Goal: Task Accomplishment & Management: Manage account settings

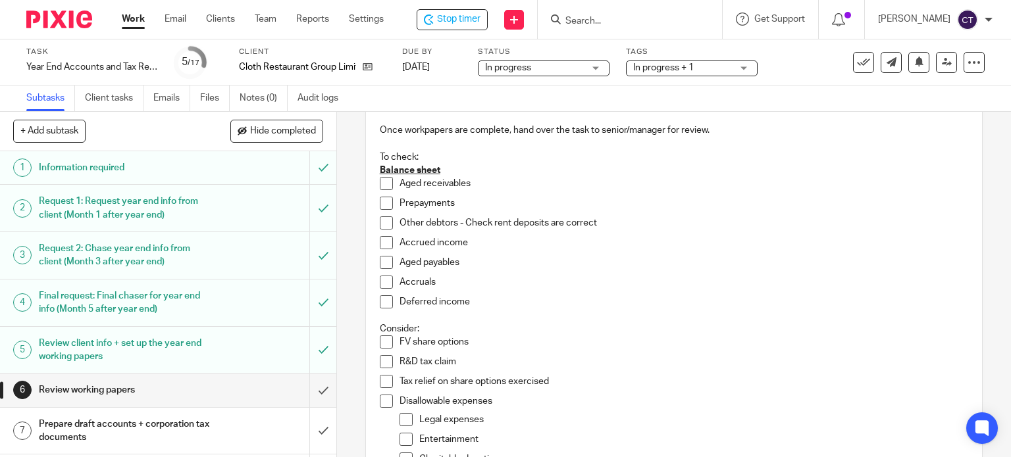
scroll to position [132, 0]
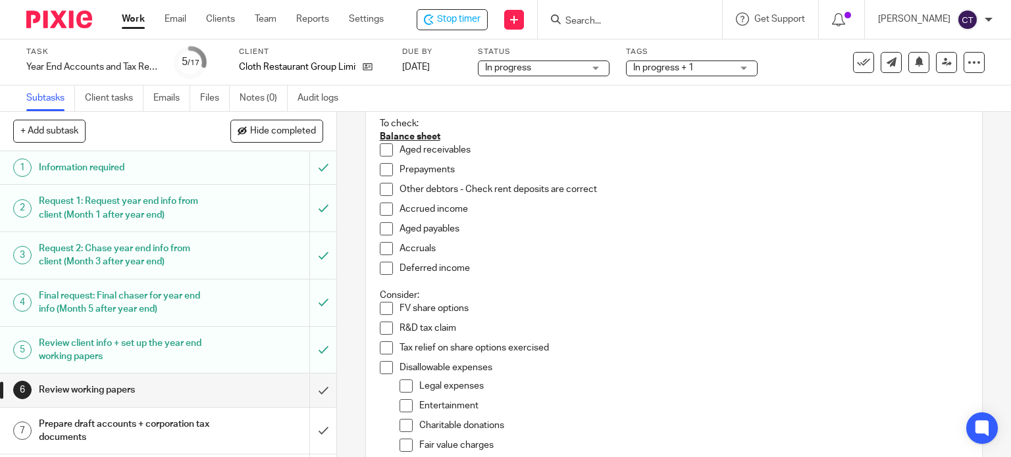
click at [383, 149] on span at bounding box center [386, 149] width 13 height 13
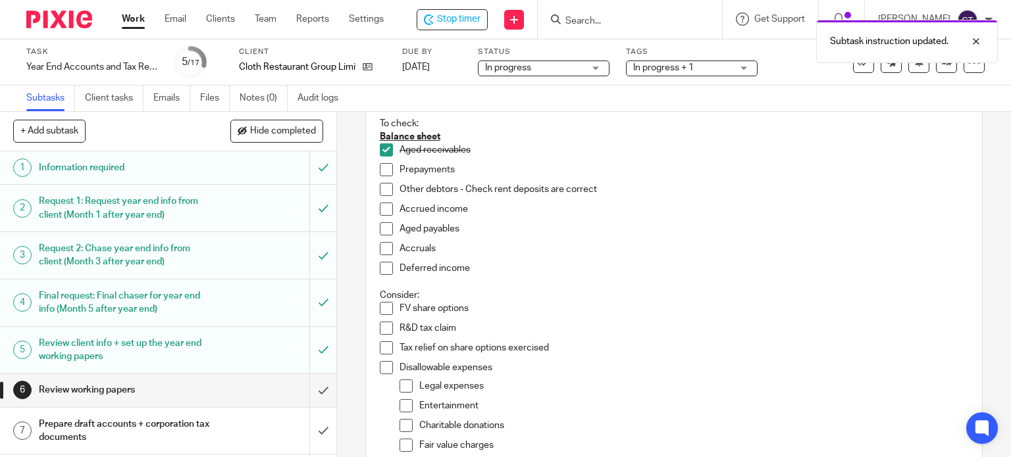
click at [384, 170] on span at bounding box center [386, 169] width 13 height 13
click at [382, 190] on span at bounding box center [386, 189] width 13 height 13
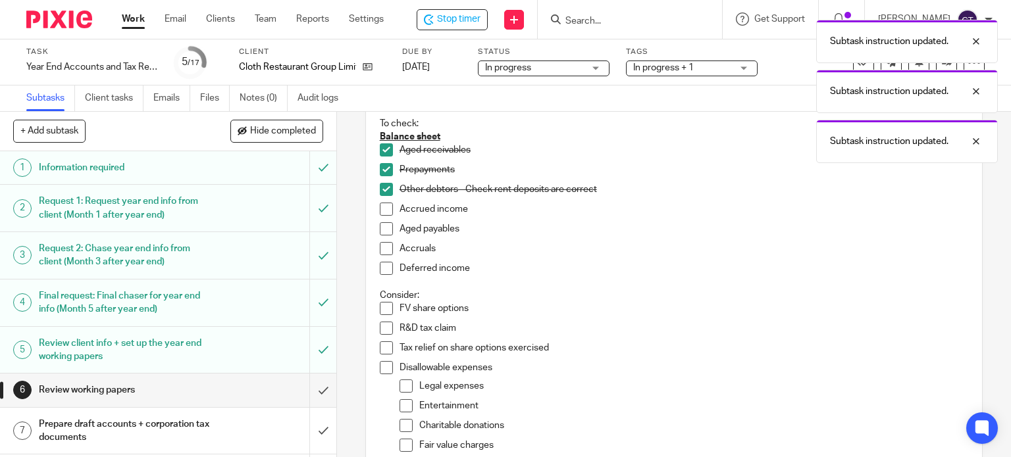
click at [382, 205] on span at bounding box center [386, 209] width 13 height 13
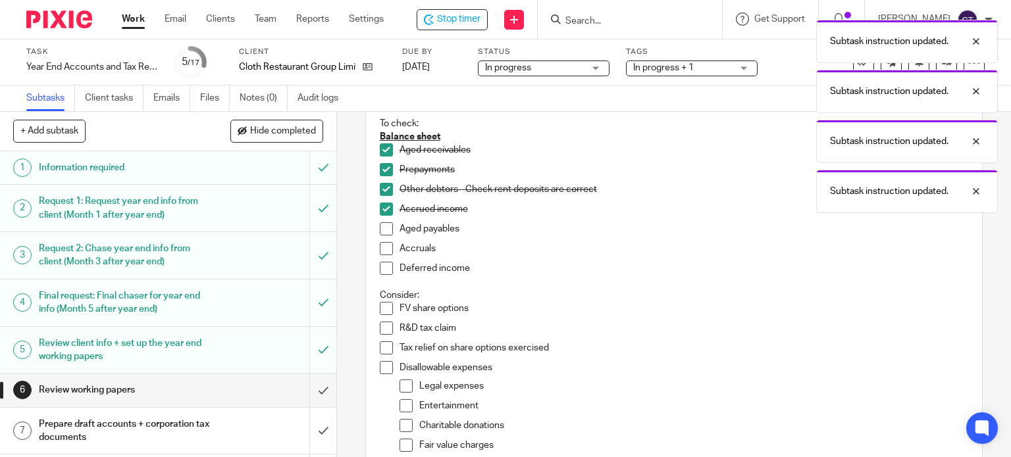
click at [384, 228] on span at bounding box center [386, 228] width 13 height 13
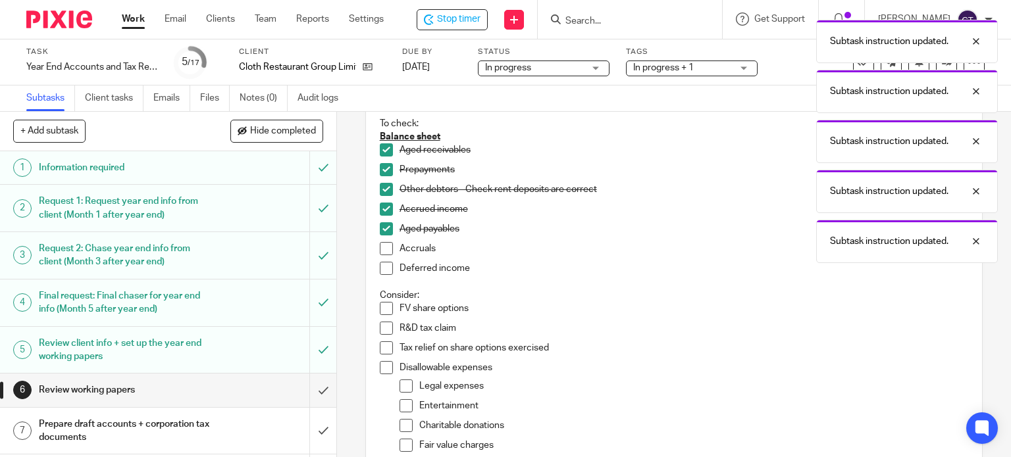
click at [382, 245] on span at bounding box center [386, 248] width 13 height 13
click at [380, 262] on span at bounding box center [386, 268] width 13 height 13
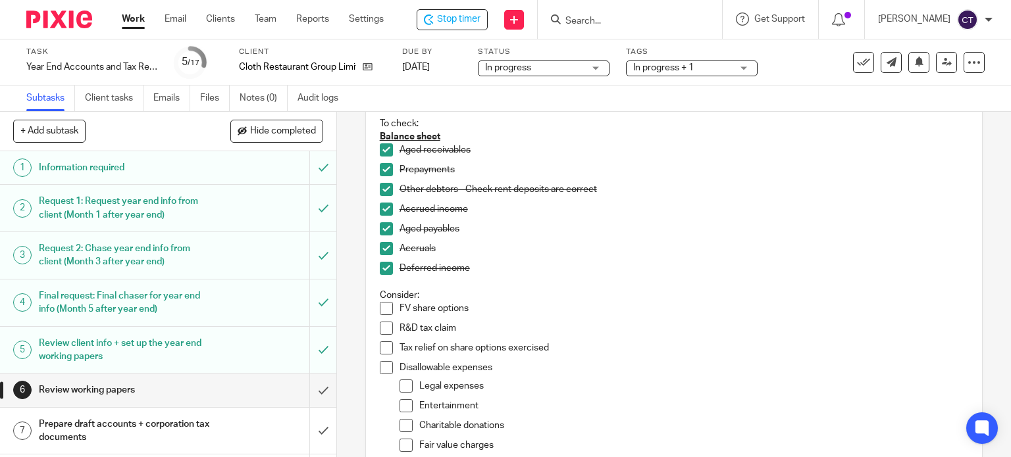
click at [380, 307] on span at bounding box center [386, 308] width 13 height 13
click at [384, 336] on li "R&D tax claim" at bounding box center [674, 332] width 589 height 20
click at [384, 329] on span at bounding box center [386, 328] width 13 height 13
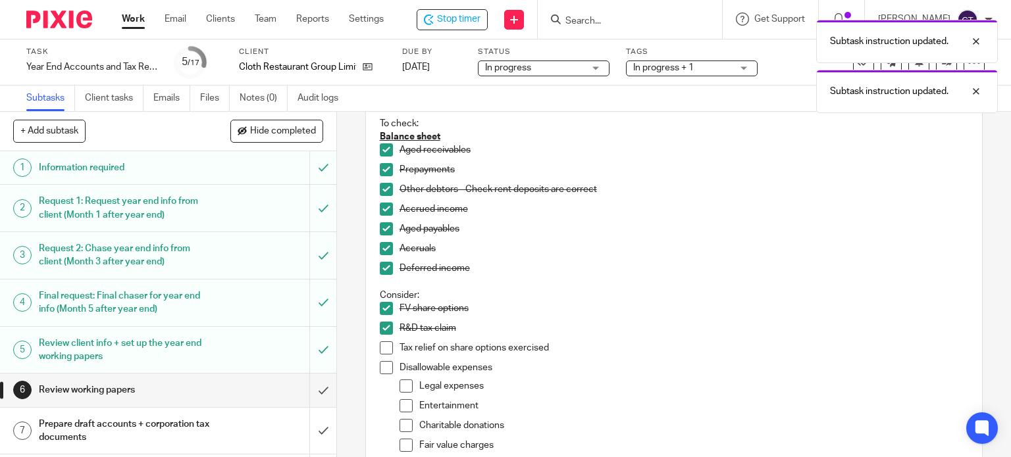
click at [380, 348] on span at bounding box center [386, 348] width 13 height 13
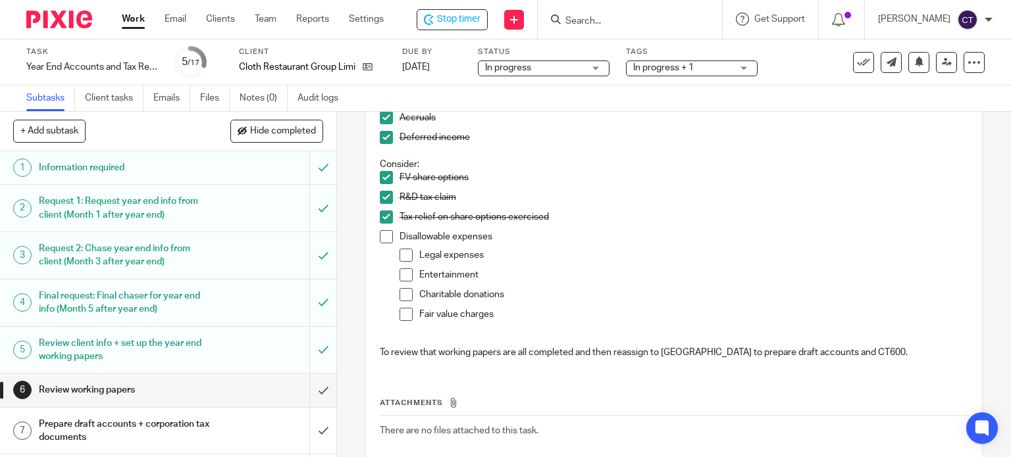
scroll to position [263, 0]
click at [382, 236] on span at bounding box center [386, 236] width 13 height 13
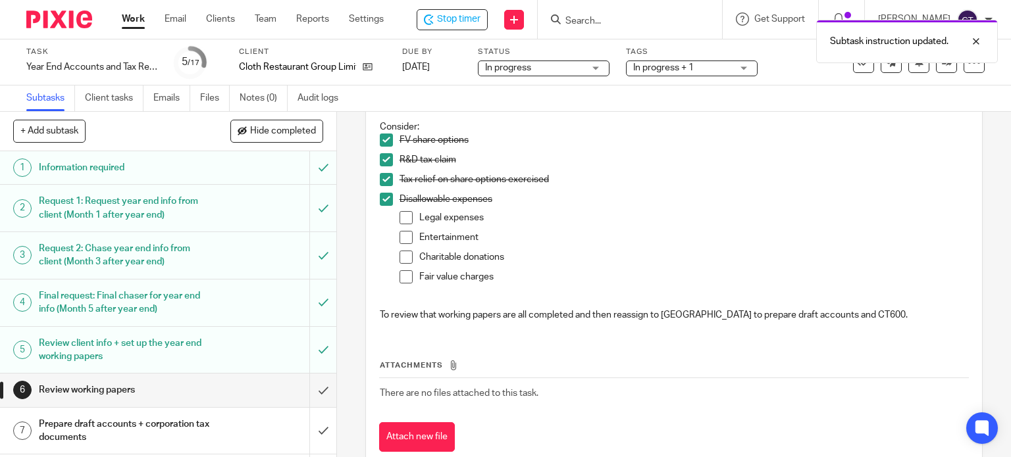
scroll to position [334, 0]
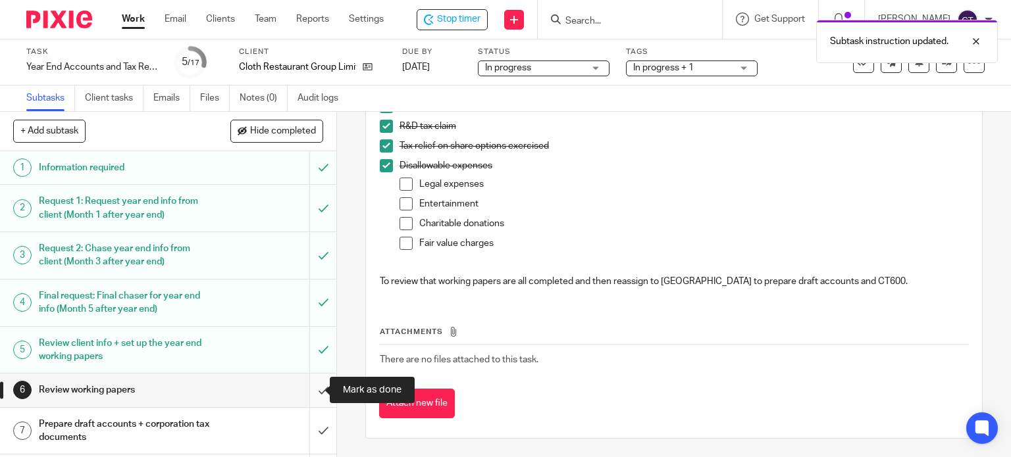
click at [305, 391] on input "submit" at bounding box center [168, 390] width 336 height 33
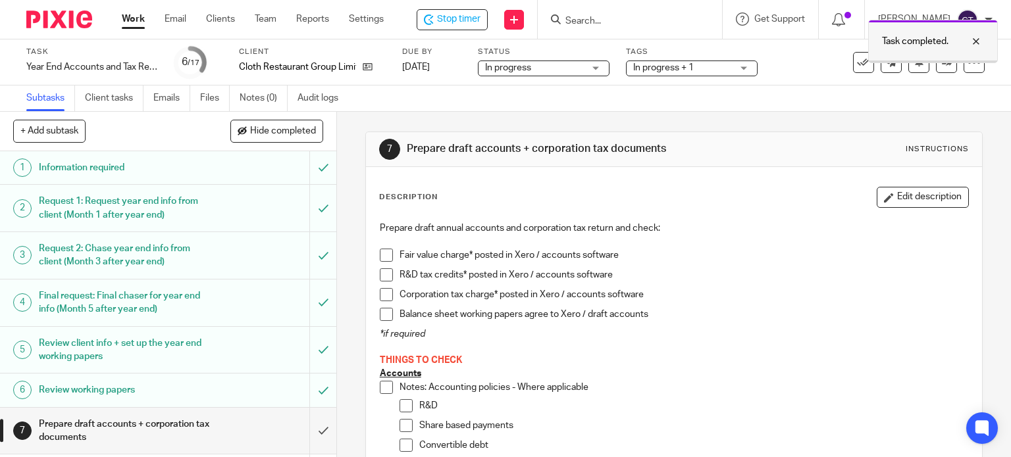
click at [977, 40] on div at bounding box center [966, 42] width 36 height 16
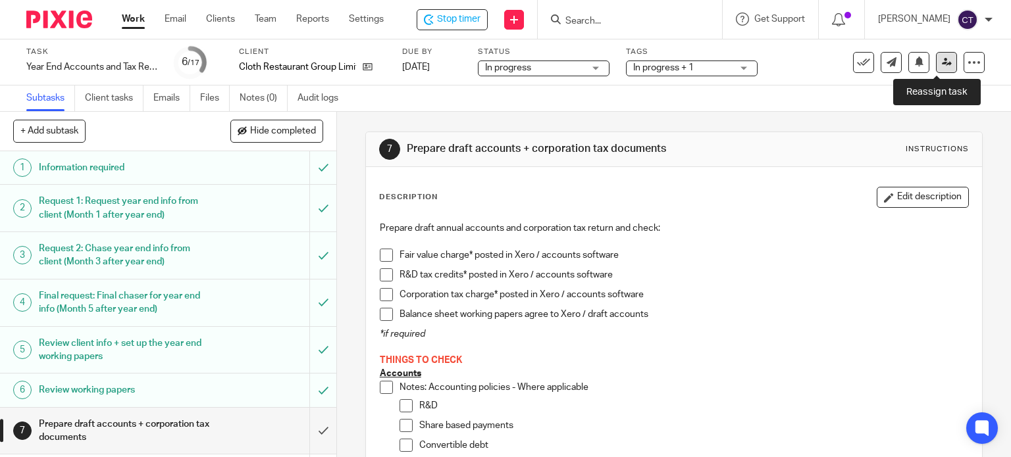
click at [942, 58] on icon at bounding box center [947, 62] width 10 height 10
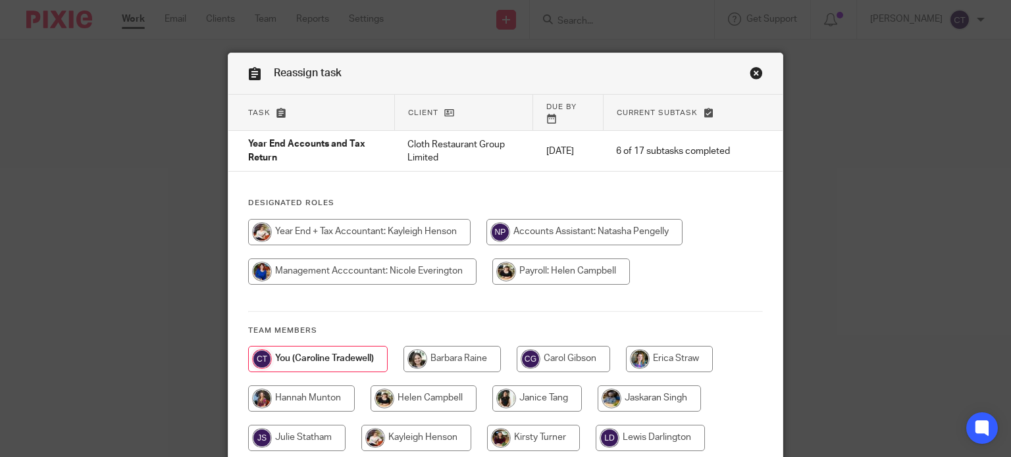
click at [750, 68] on link "Close this dialog window" at bounding box center [756, 75] width 13 height 18
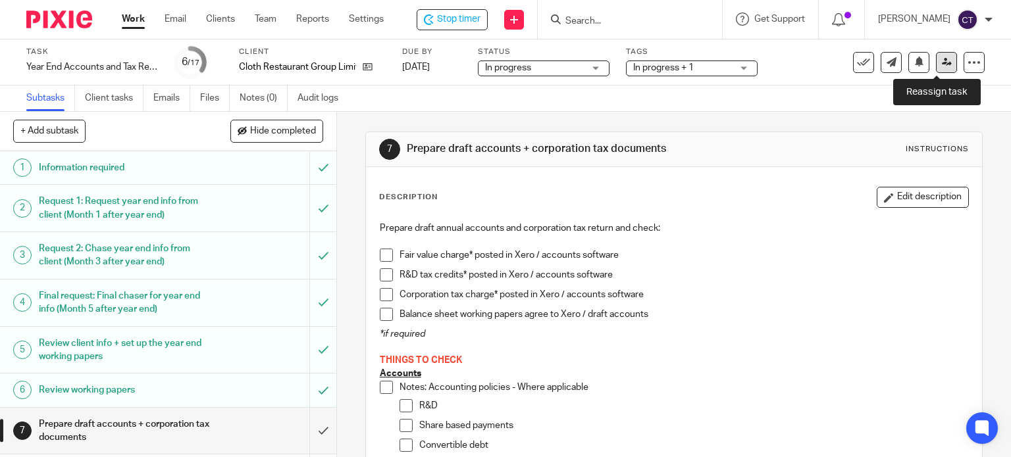
click at [942, 59] on icon at bounding box center [947, 62] width 10 height 10
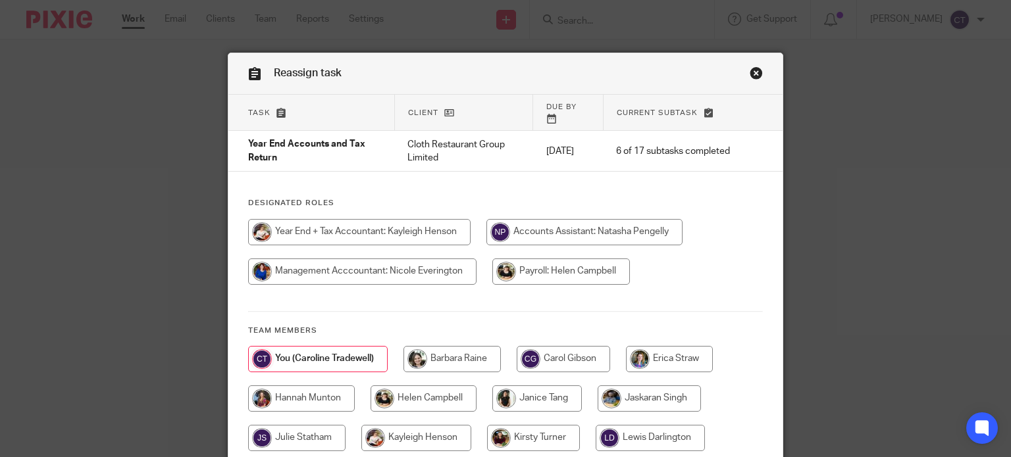
click at [340, 221] on input "radio" at bounding box center [359, 232] width 222 height 26
radio input "true"
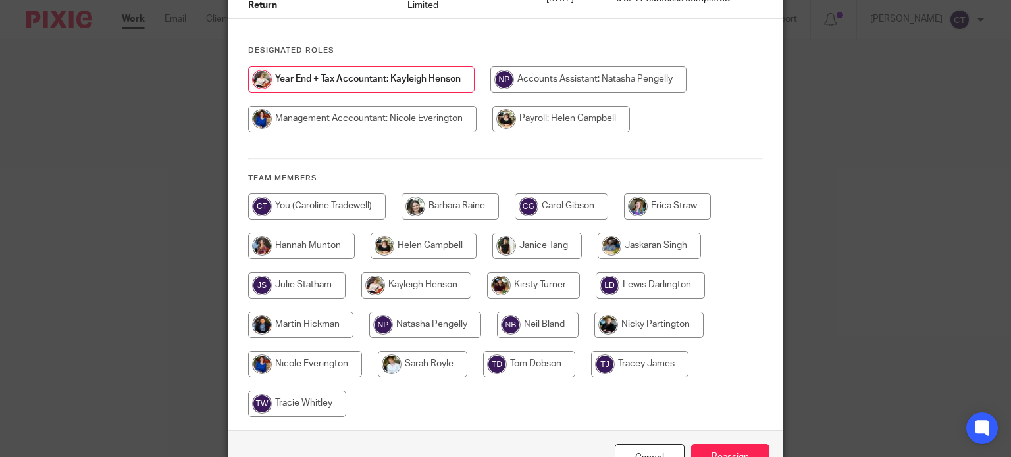
scroll to position [223, 0]
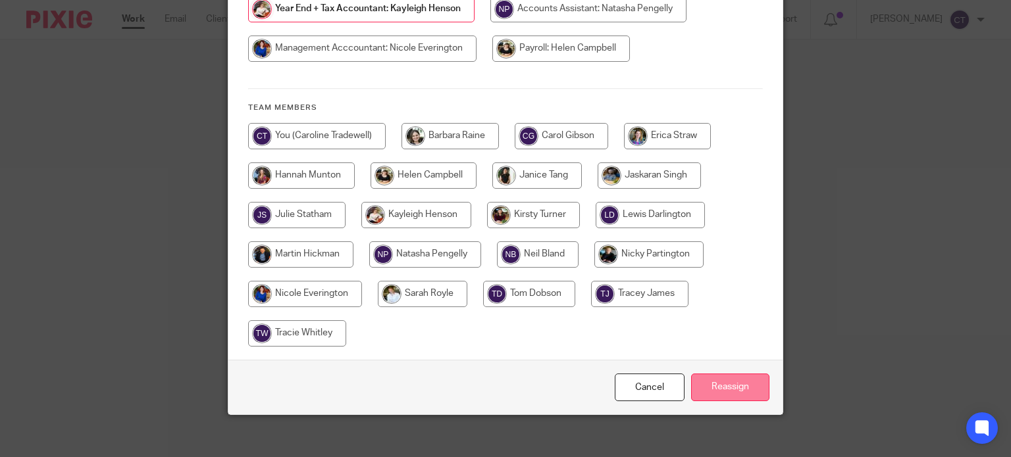
click at [720, 374] on input "Reassign" at bounding box center [730, 388] width 78 height 28
